Goal: Transaction & Acquisition: Purchase product/service

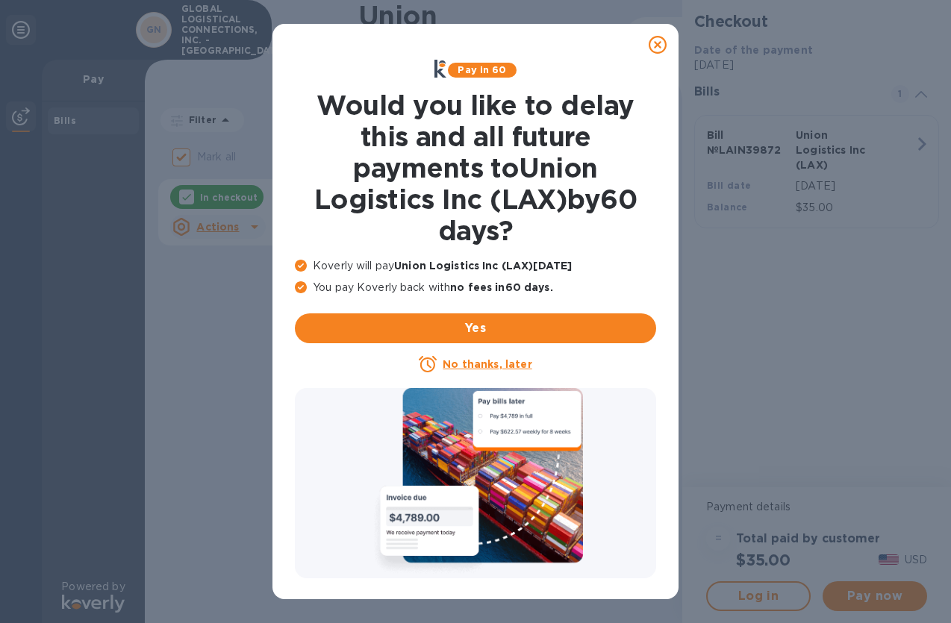
click at [479, 371] on p "No thanks, later" at bounding box center [487, 364] width 89 height 15
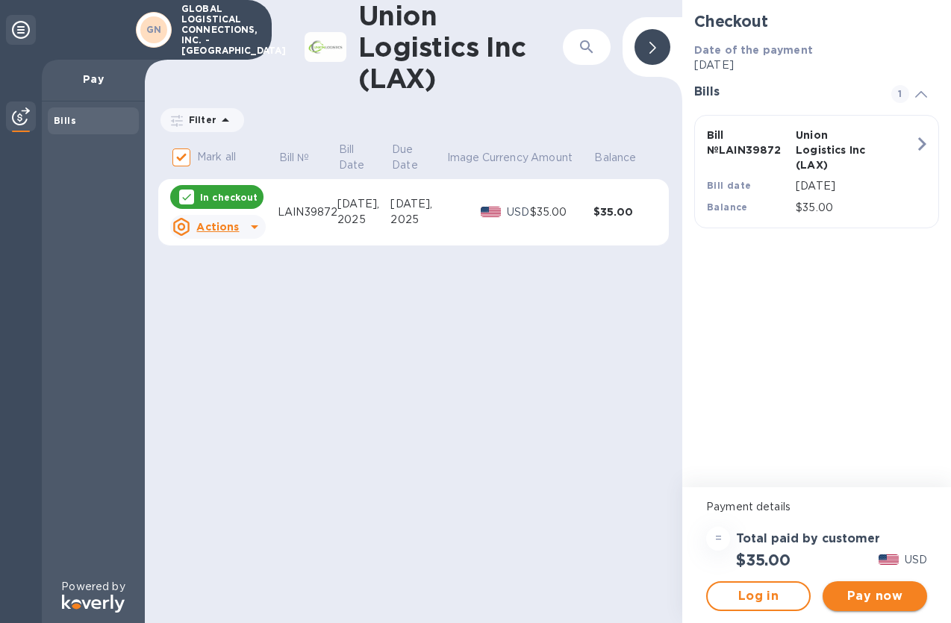
click at [894, 600] on span "Pay now" at bounding box center [875, 596] width 81 height 18
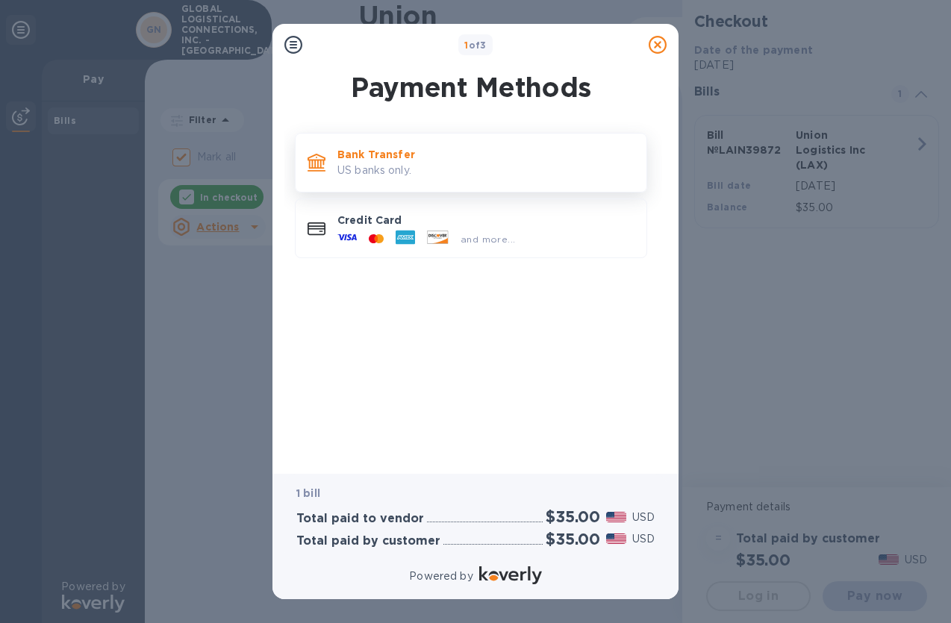
click at [369, 170] on p "US banks only." at bounding box center [485, 171] width 297 height 16
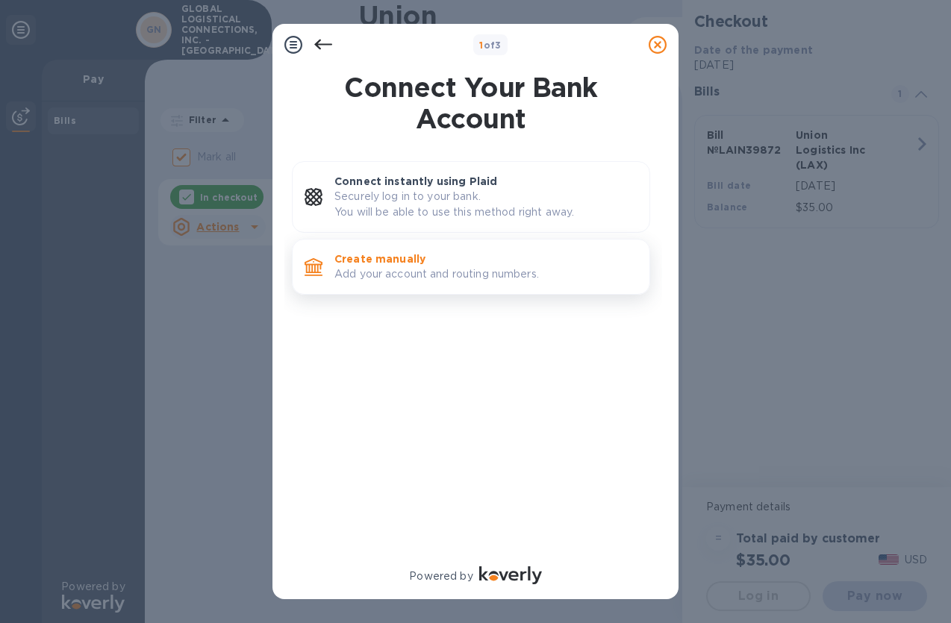
click at [397, 275] on p "Add your account and routing numbers." at bounding box center [485, 275] width 303 height 16
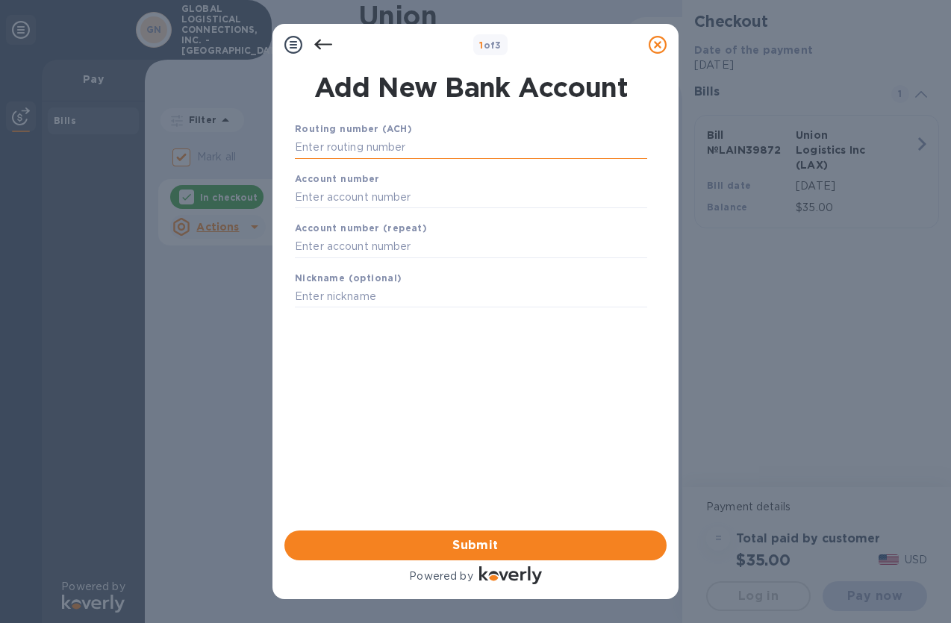
click at [371, 155] on input "text" at bounding box center [471, 148] width 352 height 22
paste input "267084131"
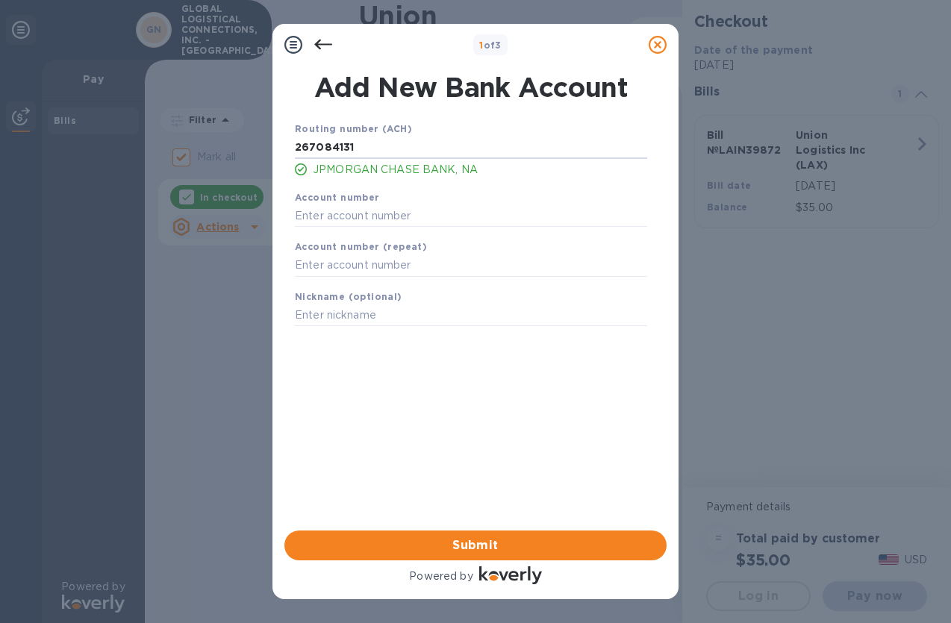
type input "267084131"
click at [325, 212] on input "text" at bounding box center [471, 216] width 352 height 22
paste input "907571400"
type input "907571400"
click at [331, 255] on input "text" at bounding box center [471, 266] width 352 height 22
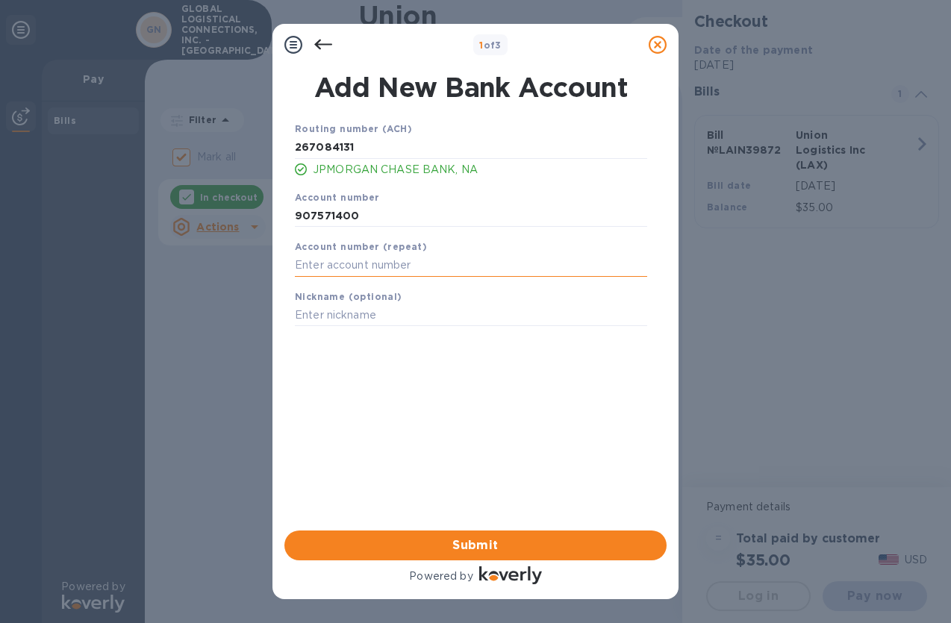
paste input "907571400"
type input "907571400"
click at [381, 355] on div "Routing number (ACH) [US_BANK_ROUTING_MICR] JPMORGAN CHASE BANK, NA Account num…" at bounding box center [471, 306] width 382 height 395
click at [372, 317] on input "text" at bounding box center [471, 316] width 352 height 22
type input "GLC 1400"
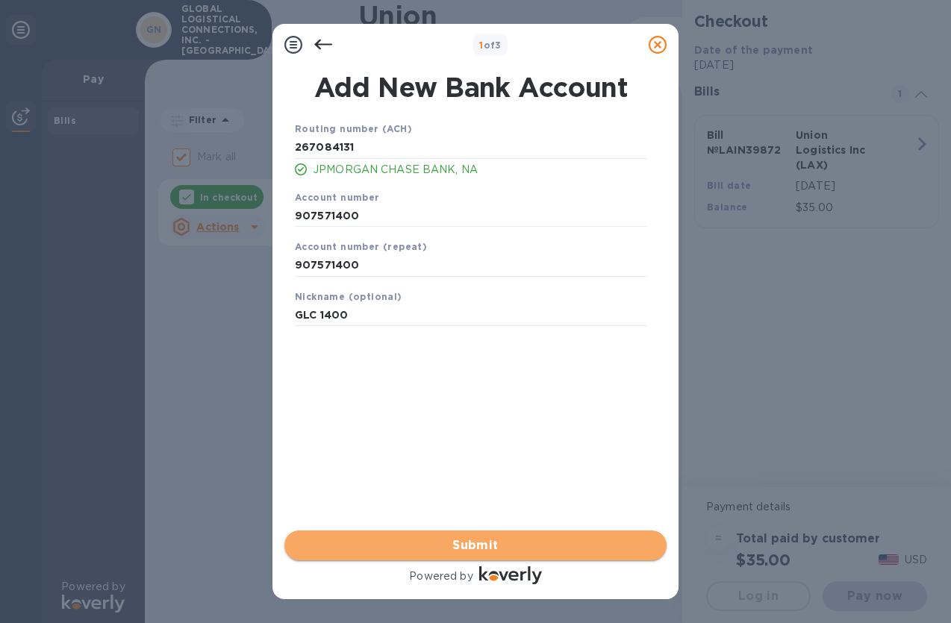
click at [478, 547] on span "Submit" at bounding box center [475, 546] width 358 height 18
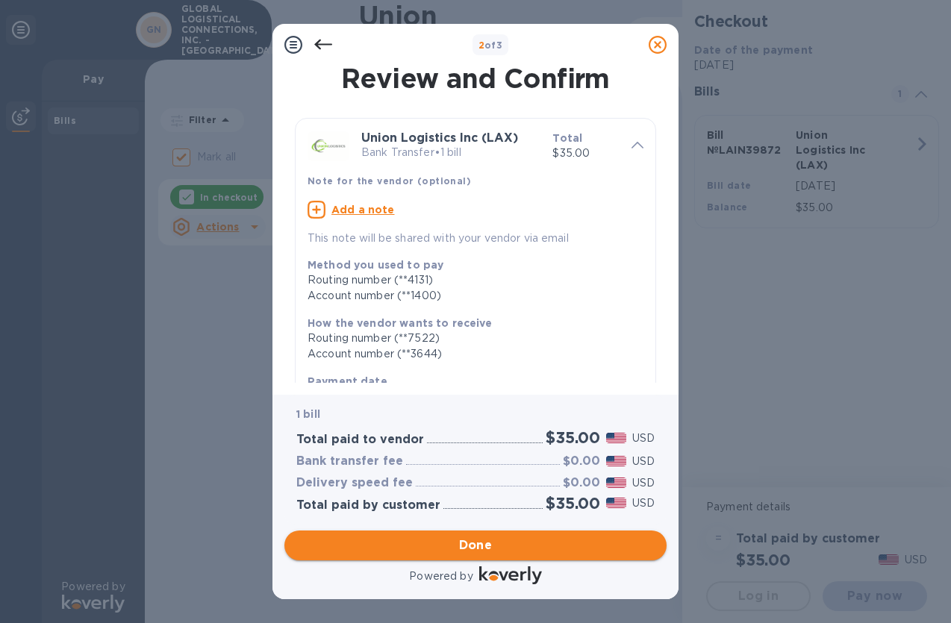
click at [485, 549] on span "Done" at bounding box center [476, 546] width 34 height 18
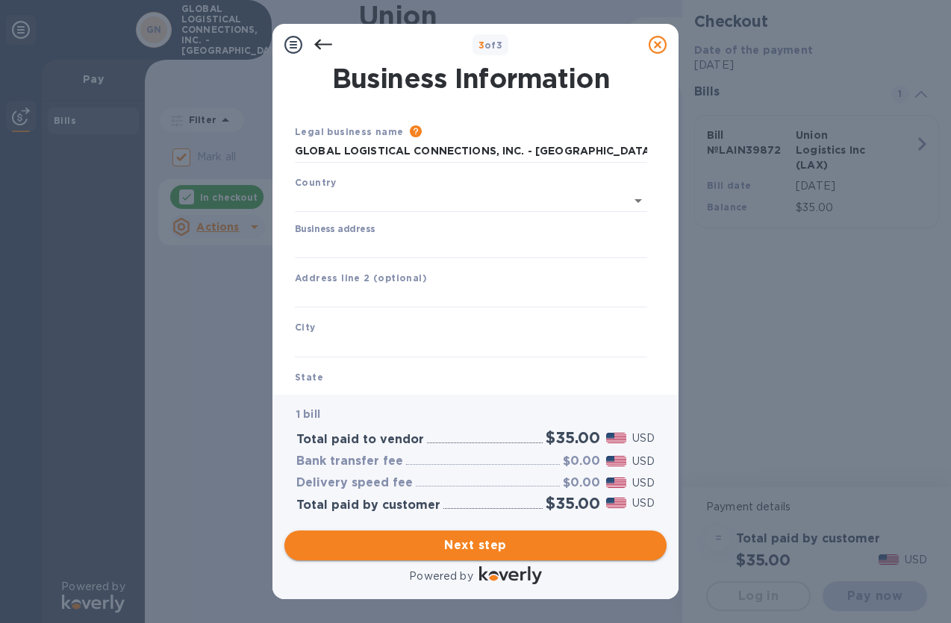
type input "[GEOGRAPHIC_DATA]"
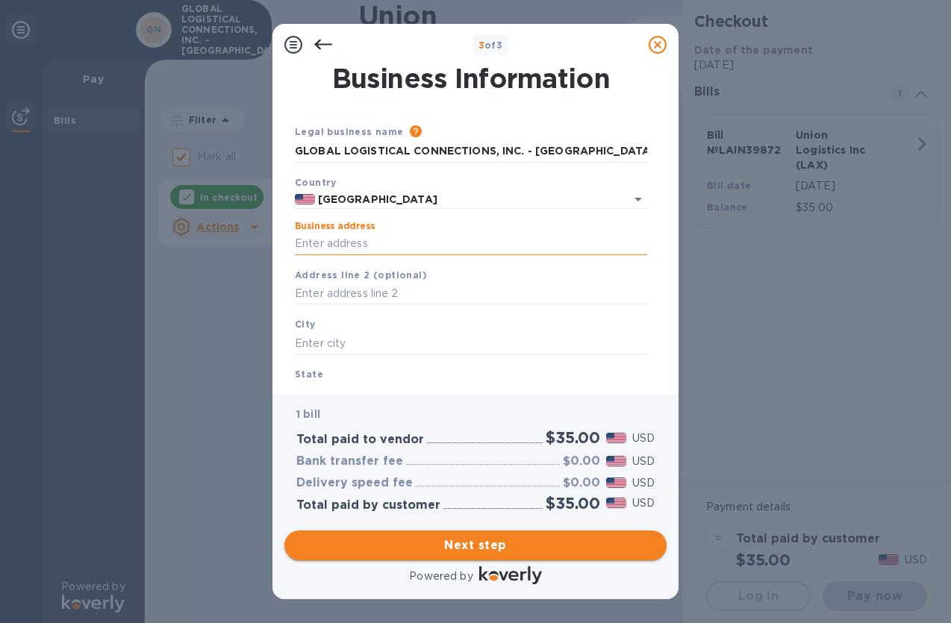
click at [343, 249] on input "Business address" at bounding box center [471, 244] width 352 height 22
click at [330, 48] on icon at bounding box center [323, 45] width 18 height 18
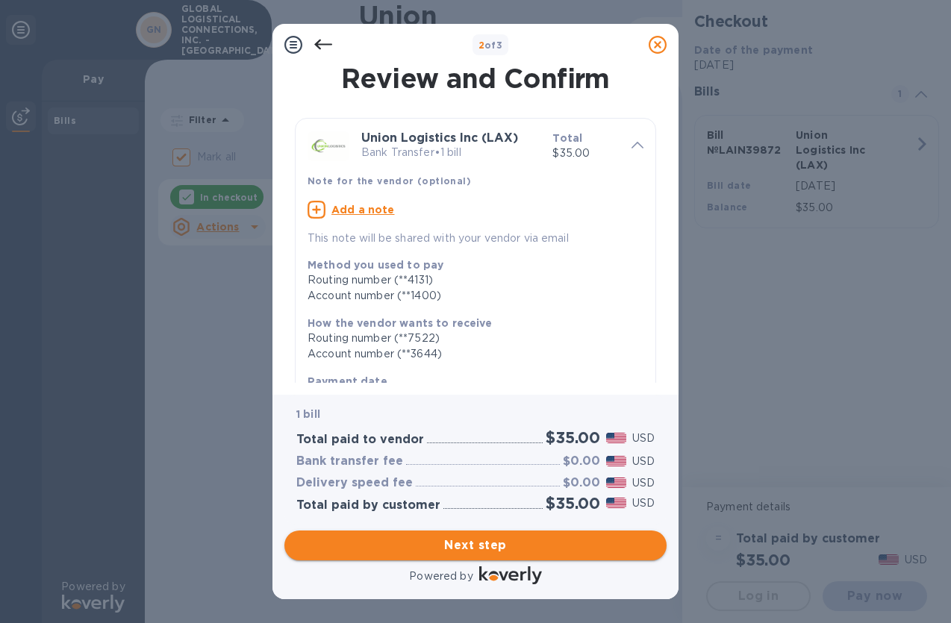
click at [476, 546] on span "Next step" at bounding box center [475, 546] width 358 height 18
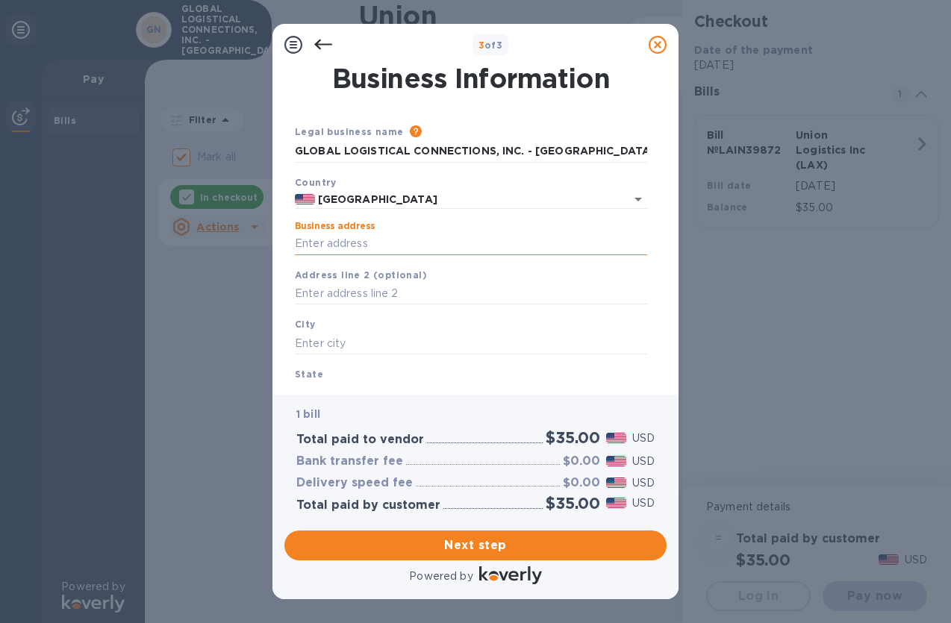
click at [366, 244] on input "Business address" at bounding box center [471, 244] width 352 height 22
type input "[STREET_ADDRESS]"
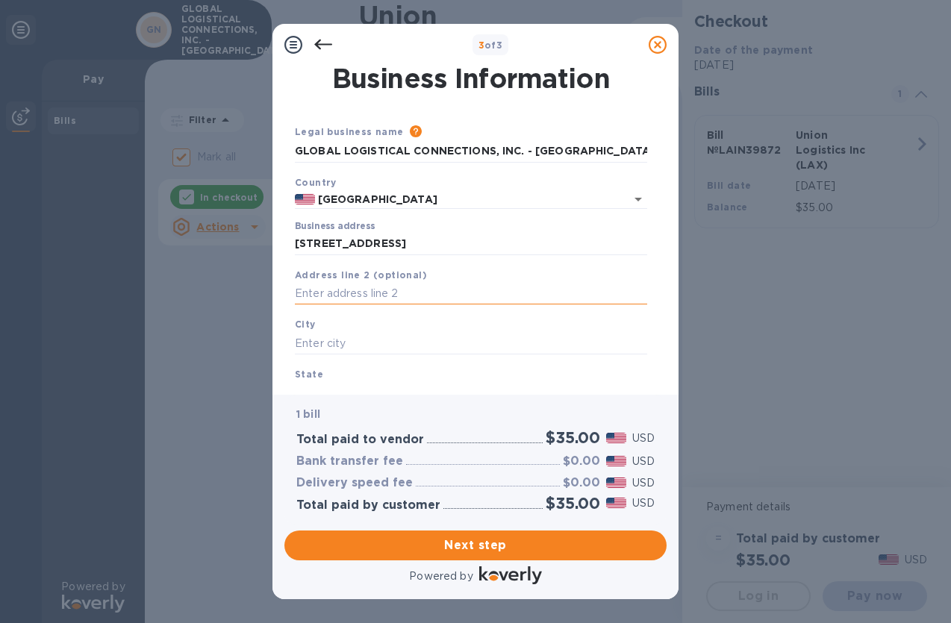
click at [366, 298] on input "text" at bounding box center [471, 294] width 352 height 22
click at [347, 343] on input "text" at bounding box center [471, 343] width 352 height 22
type input "[GEOGRAPHIC_DATA]"
click at [350, 250] on input "[STREET_ADDRESS]" at bounding box center [471, 244] width 352 height 22
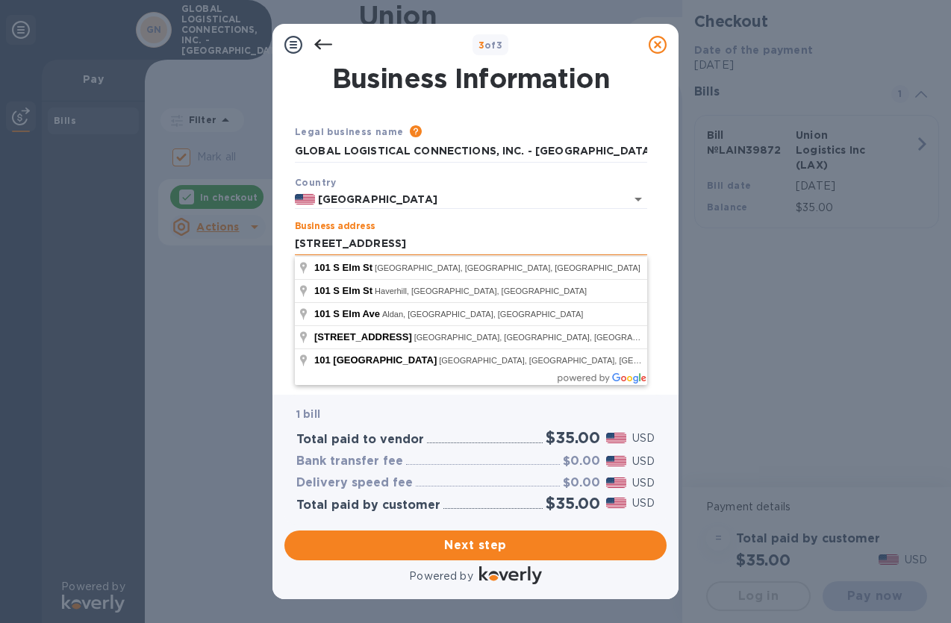
click at [360, 246] on input "[STREET_ADDRESS]" at bounding box center [471, 244] width 352 height 22
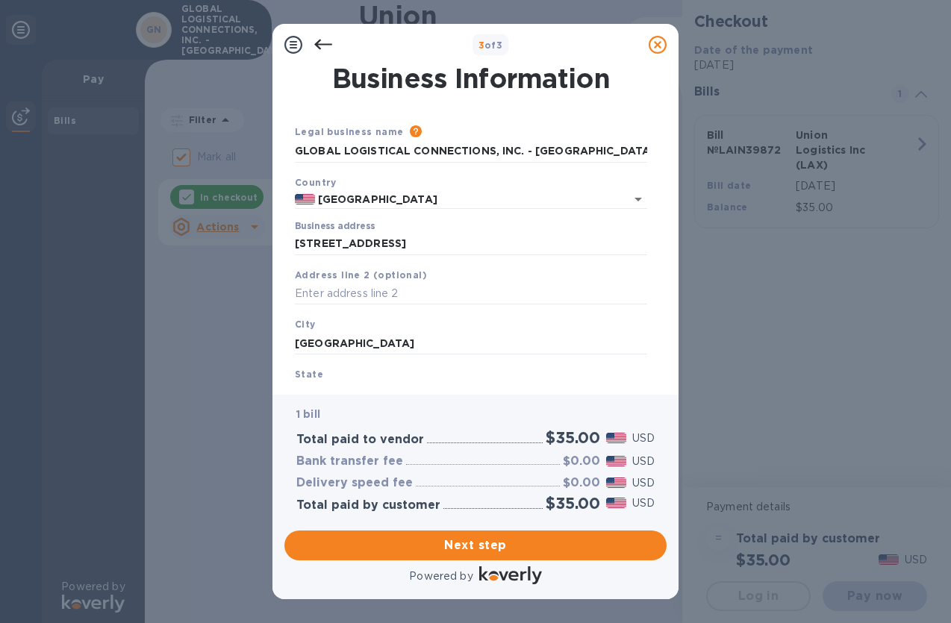
type input "[STREET_ADDRESS]"
type input "NC"
type input "27401"
click at [423, 252] on input "[STREET_ADDRESS]" at bounding box center [471, 244] width 352 height 22
click at [445, 249] on input "[STREET_ADDRESS]" at bounding box center [471, 244] width 352 height 22
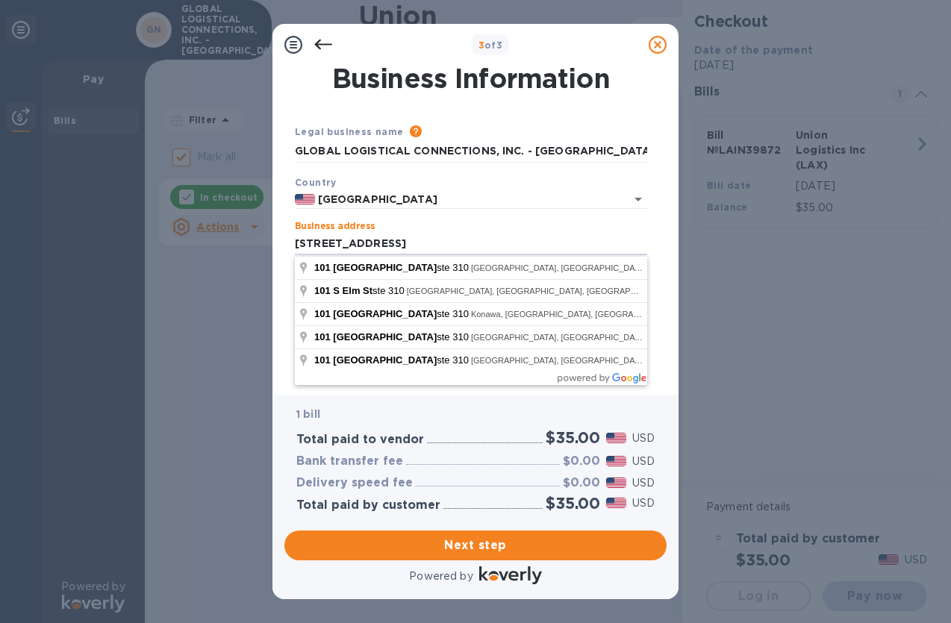
type input "[STREET_ADDRESS]"
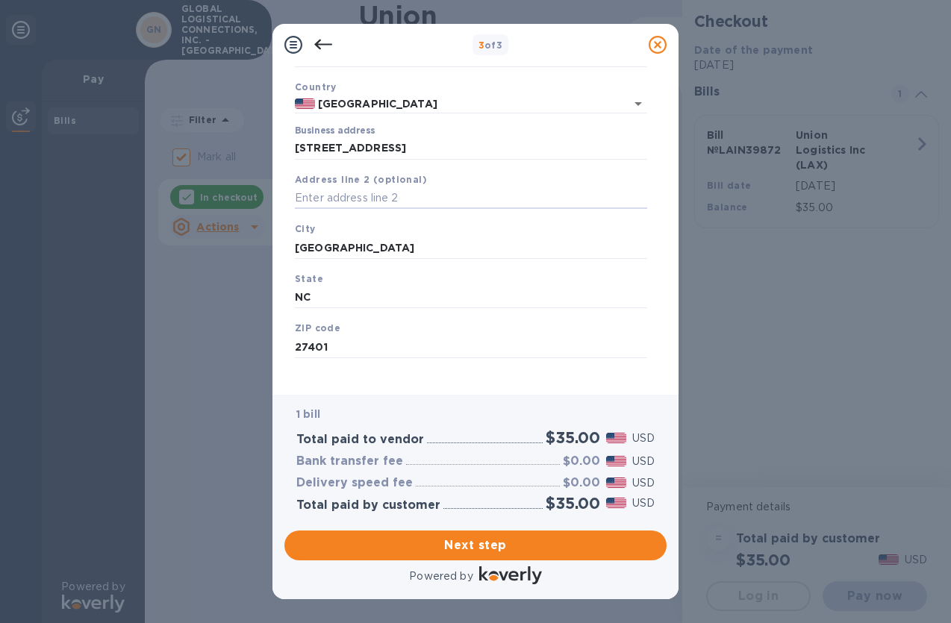
scroll to position [107, 0]
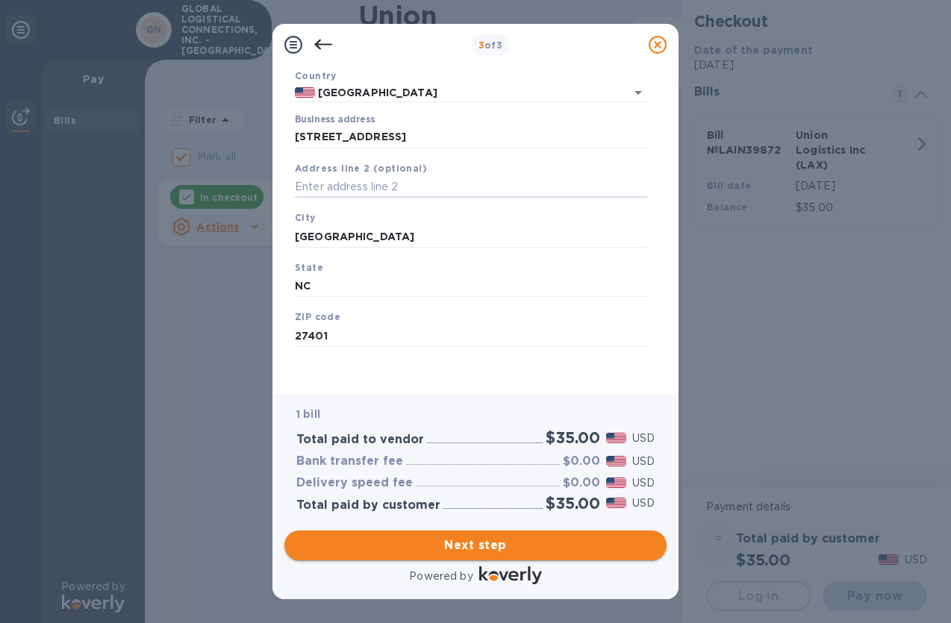
click at [478, 557] on button "Next step" at bounding box center [475, 546] width 382 height 30
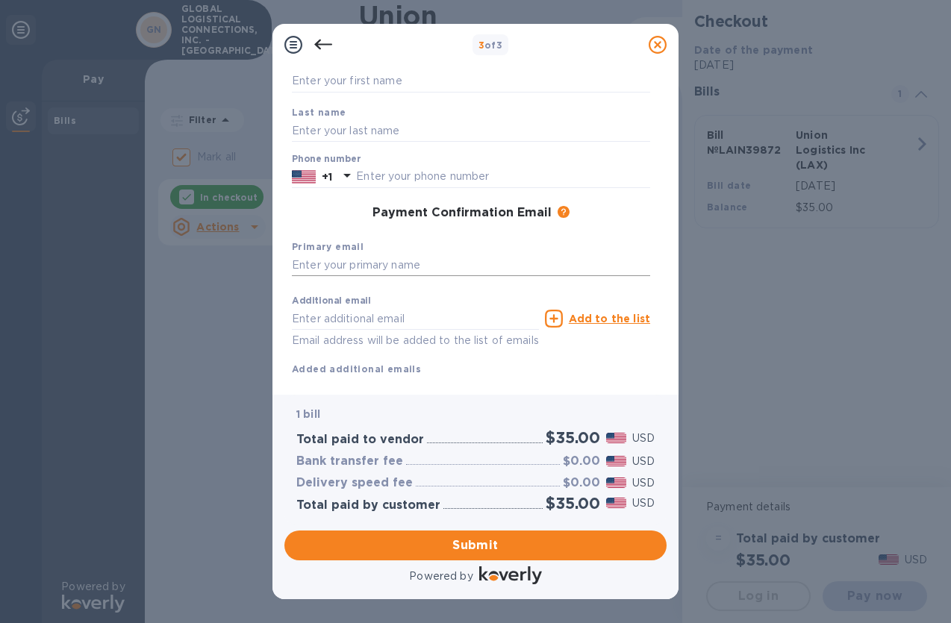
click at [420, 272] on input "text" at bounding box center [471, 266] width 358 height 22
type input "[EMAIL_ADDRESS][DOMAIN_NAME]"
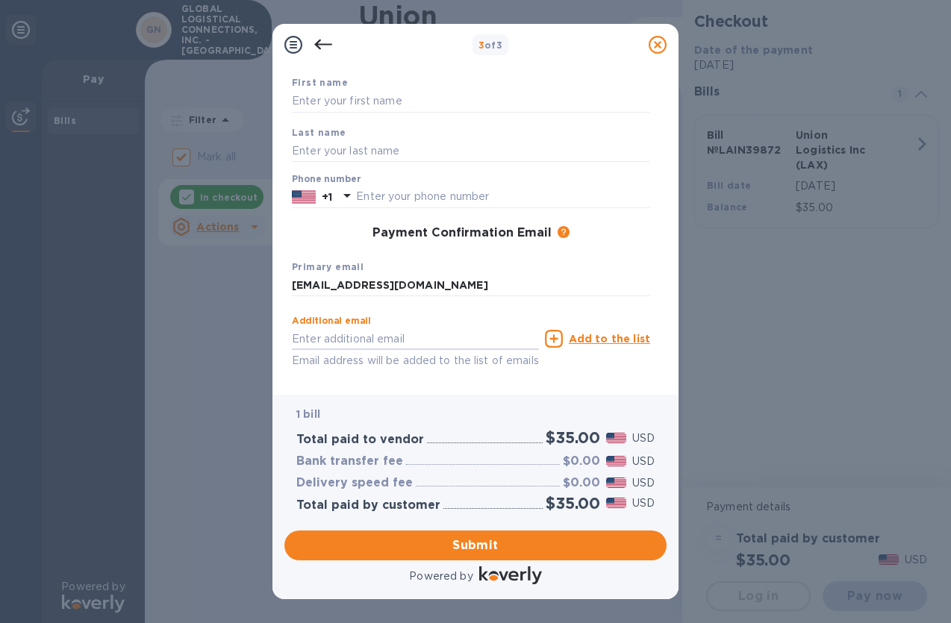
scroll to position [32, 0]
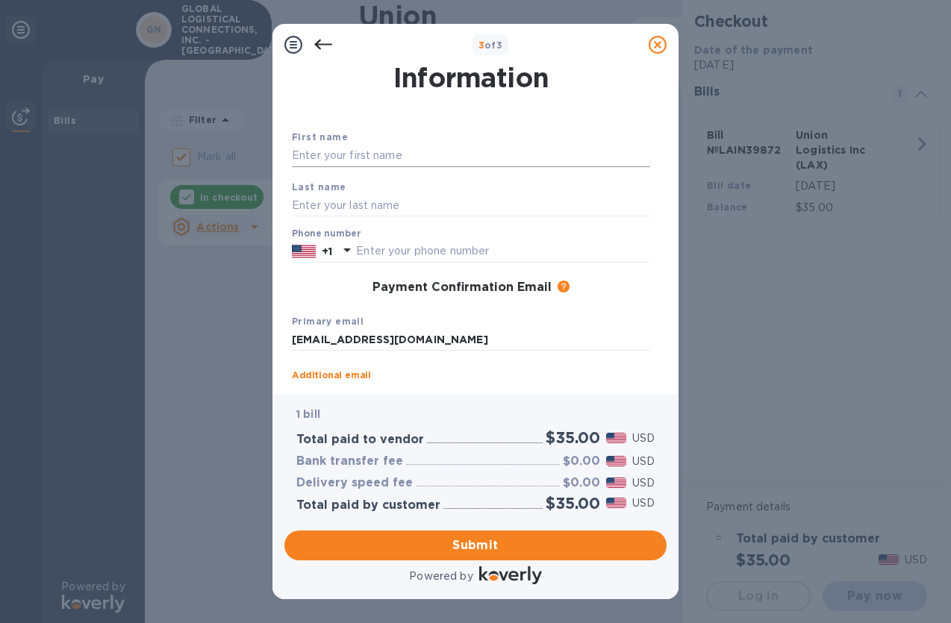
click at [339, 150] on input "text" at bounding box center [471, 156] width 358 height 22
type input "[PERSON_NAME]"
type input "3106032100"
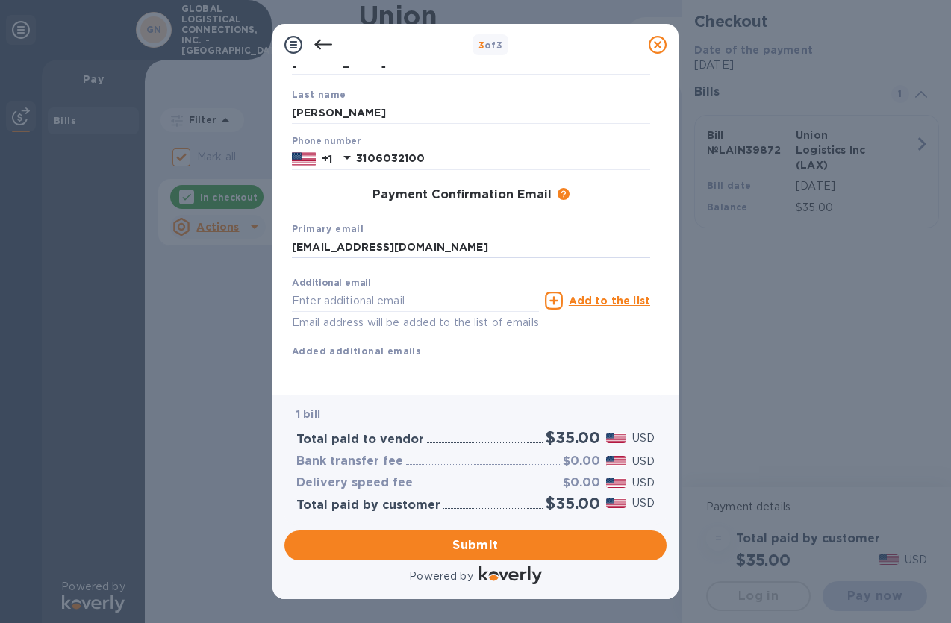
scroll to position [142, 0]
click at [481, 546] on span "Submit" at bounding box center [475, 546] width 358 height 18
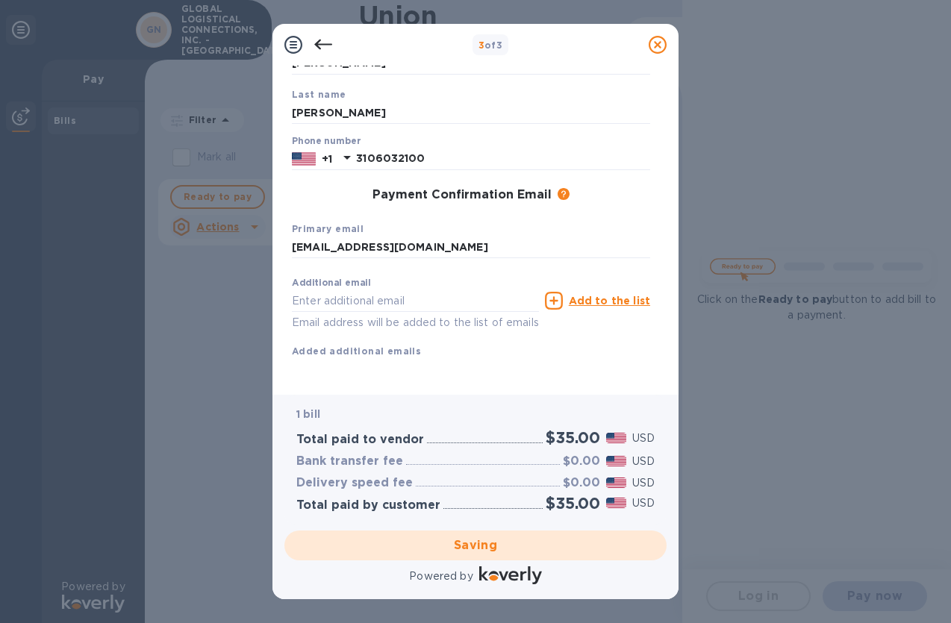
checkbox input "false"
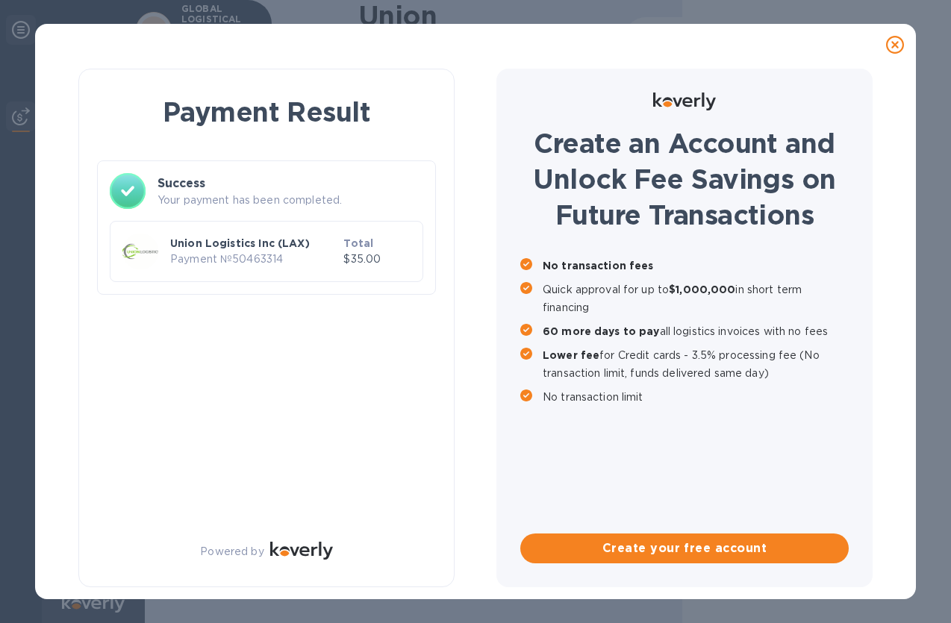
click at [402, 364] on div "Payment Result Success Your payment has been completed. Union Logistics Inc (LA…" at bounding box center [266, 328] width 376 height 519
click at [897, 431] on div "Payment Result Success Your payment has been completed. Union Logistics Inc (LA…" at bounding box center [475, 333] width 857 height 534
